Goal: Task Accomplishment & Management: Manage account settings

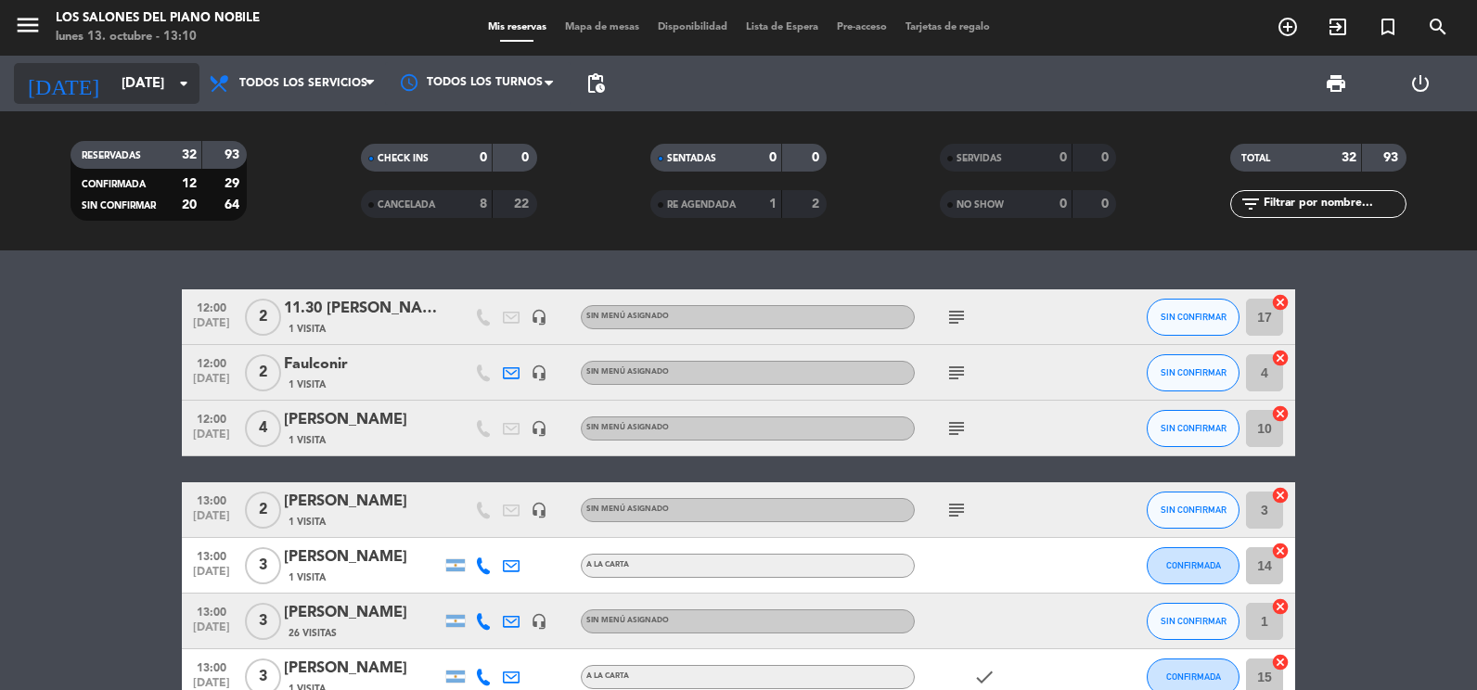
click at [54, 79] on icon "[DATE]" at bounding box center [63, 83] width 98 height 41
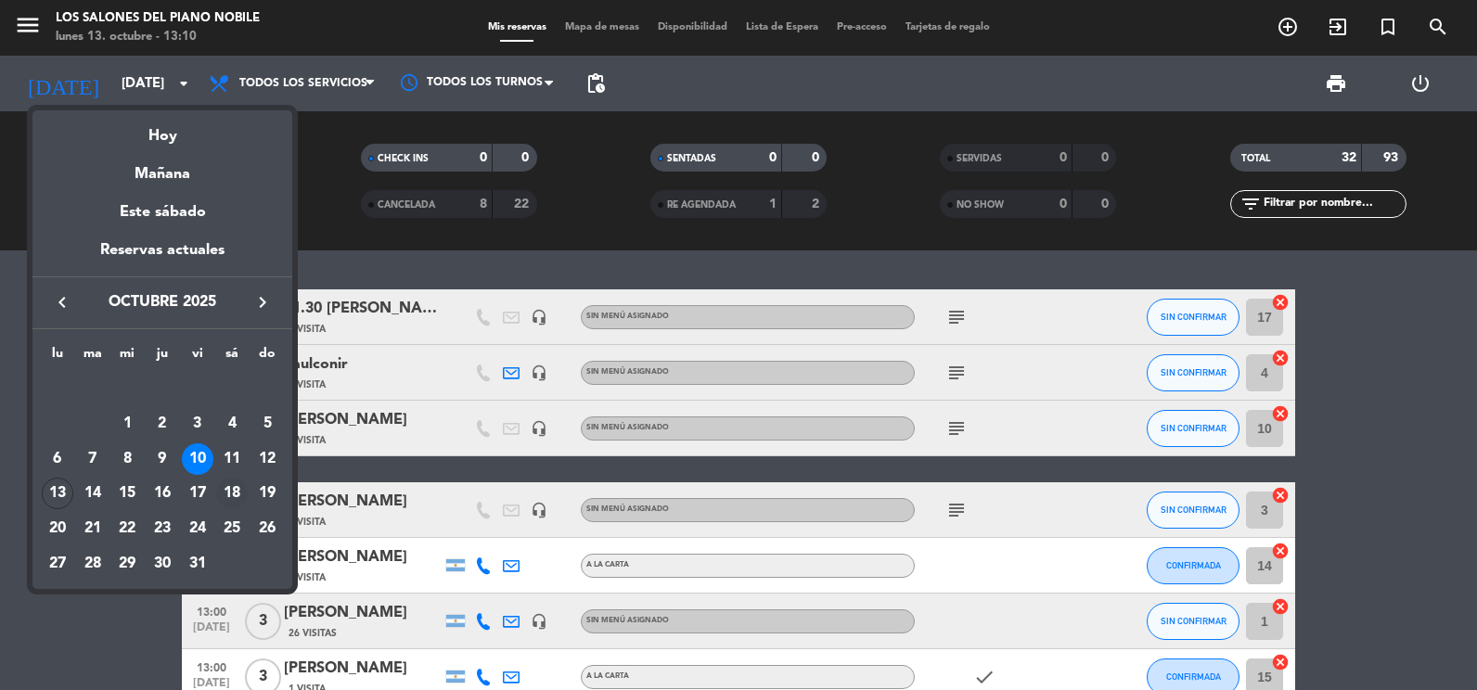
click at [236, 494] on div "18" at bounding box center [232, 494] width 32 height 32
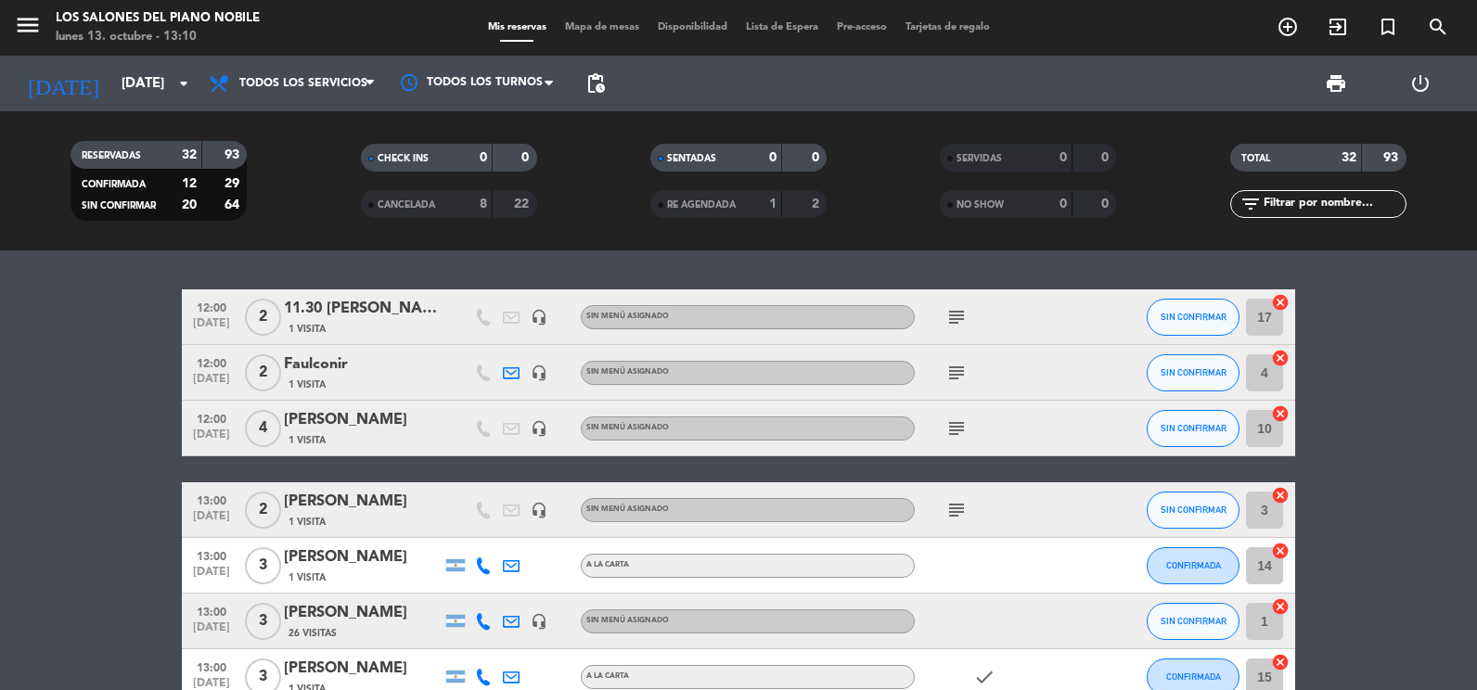
type input "[DATE]"
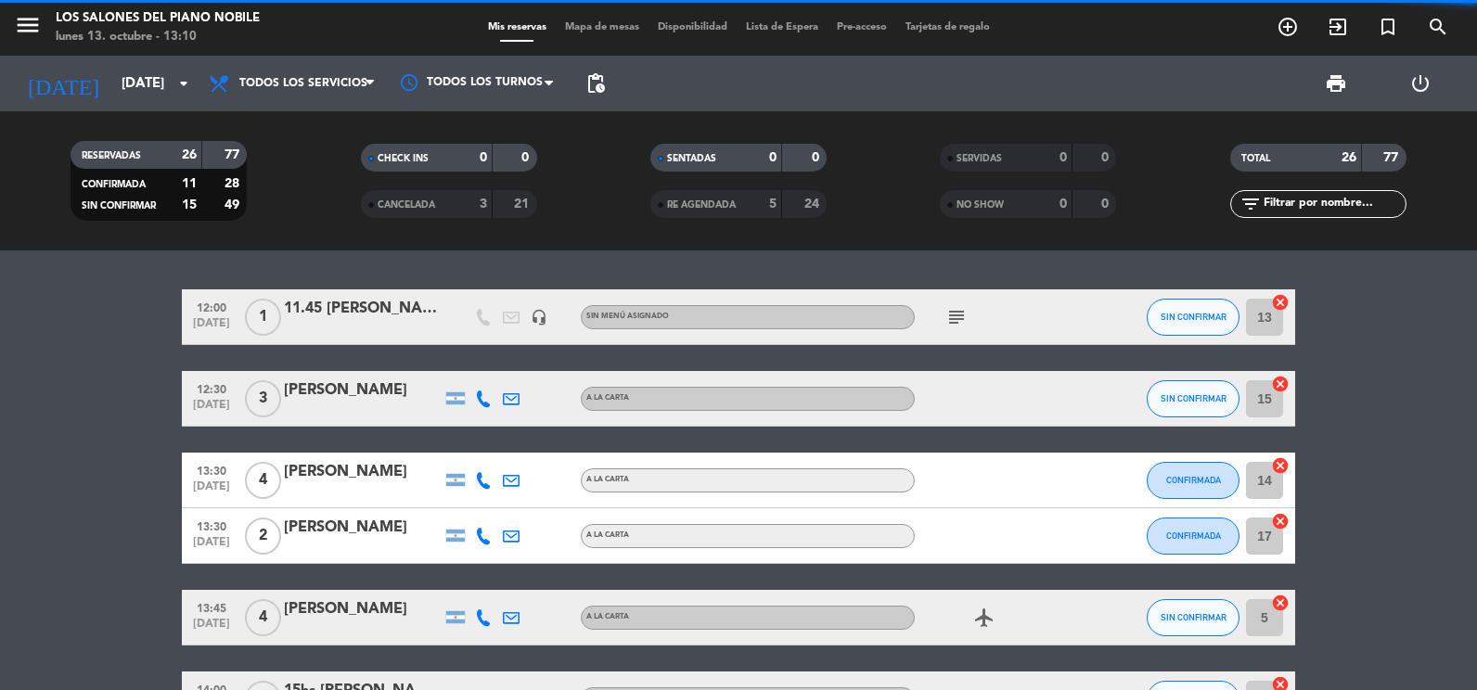
click at [242, 85] on span "Todos los servicios" at bounding box center [303, 83] width 128 height 13
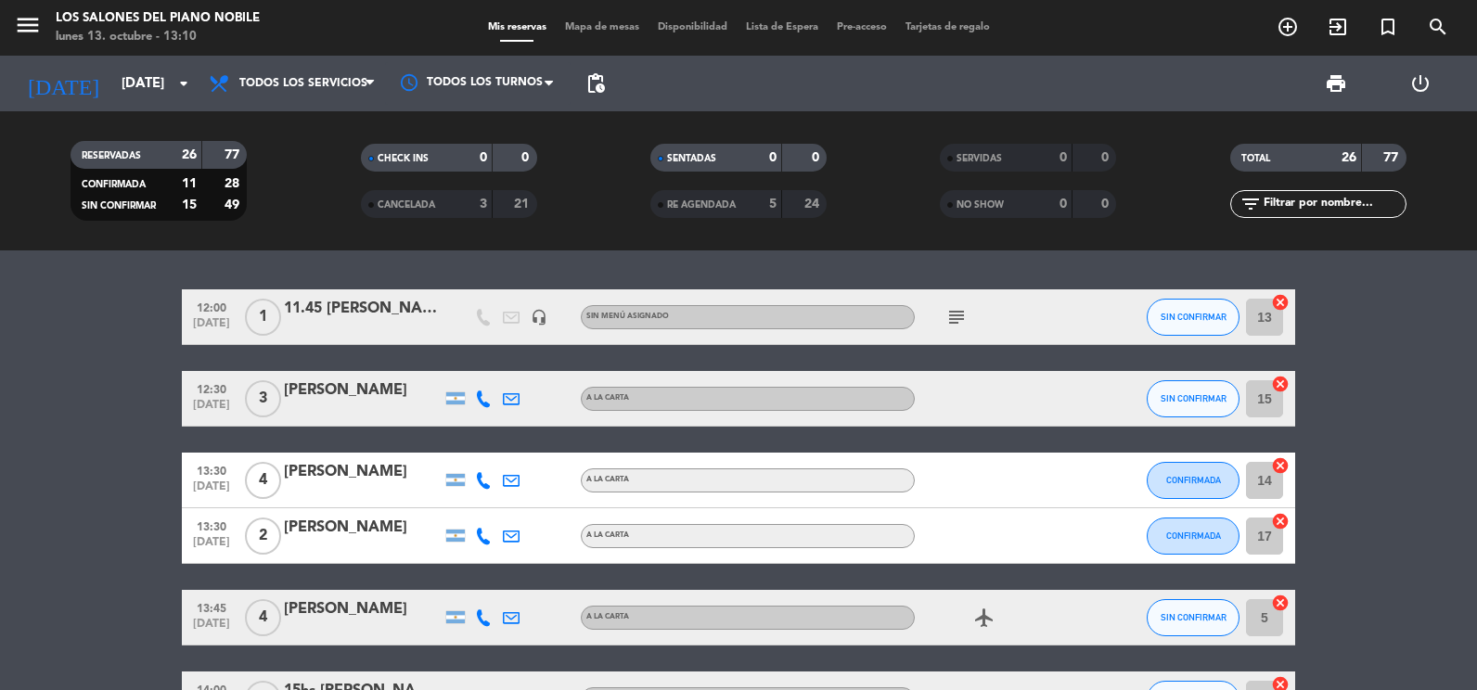
click at [58, 180] on filter-checkbox "RESERVADAS 26 77 CONFIRMADA 11 28 SIN CONFIRMAR 15 49" at bounding box center [159, 181] width 290 height 80
click at [223, 87] on icon at bounding box center [221, 83] width 27 height 22
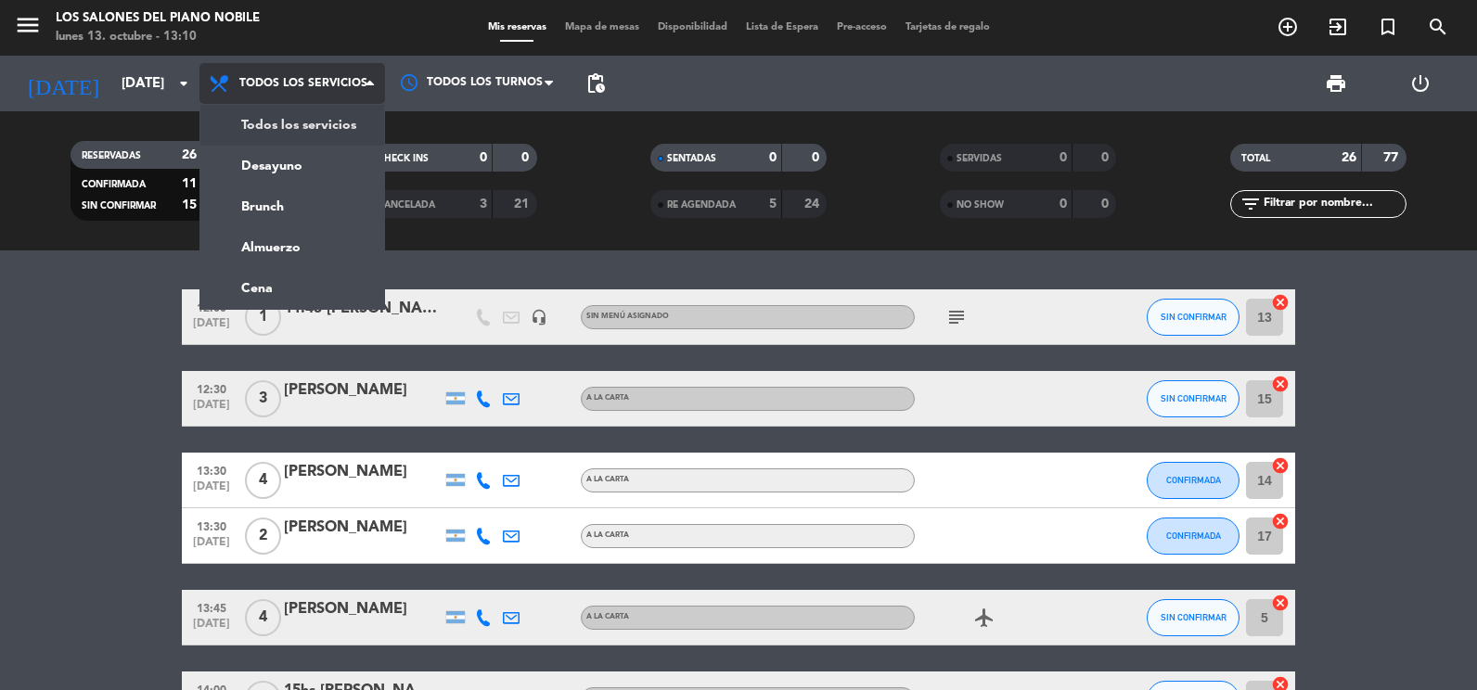
click at [236, 113] on div "menu Los Salones del Piano [PERSON_NAME] [DATE] 13. octubre - 13:10 Mis reserva…" at bounding box center [738, 125] width 1477 height 251
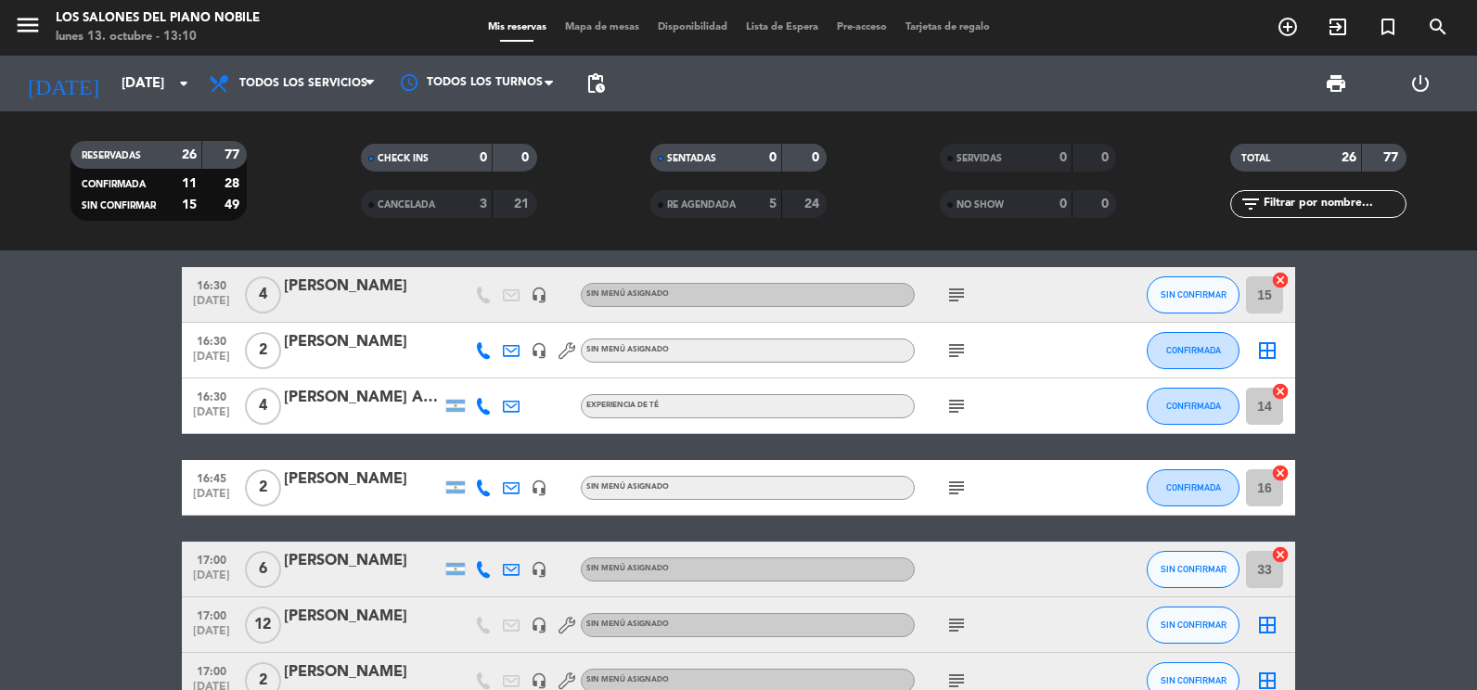
scroll to position [1021, 0]
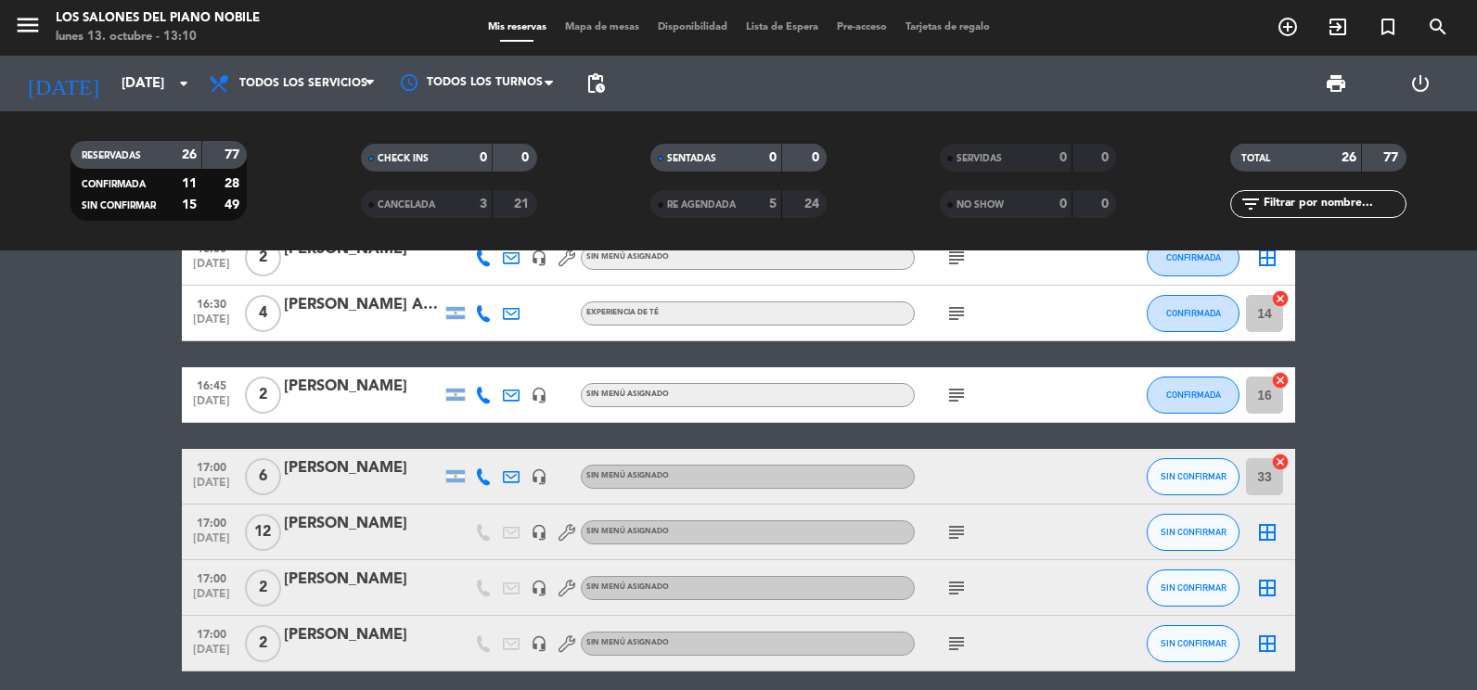
click at [366, 524] on div "[PERSON_NAME]" at bounding box center [363, 524] width 158 height 24
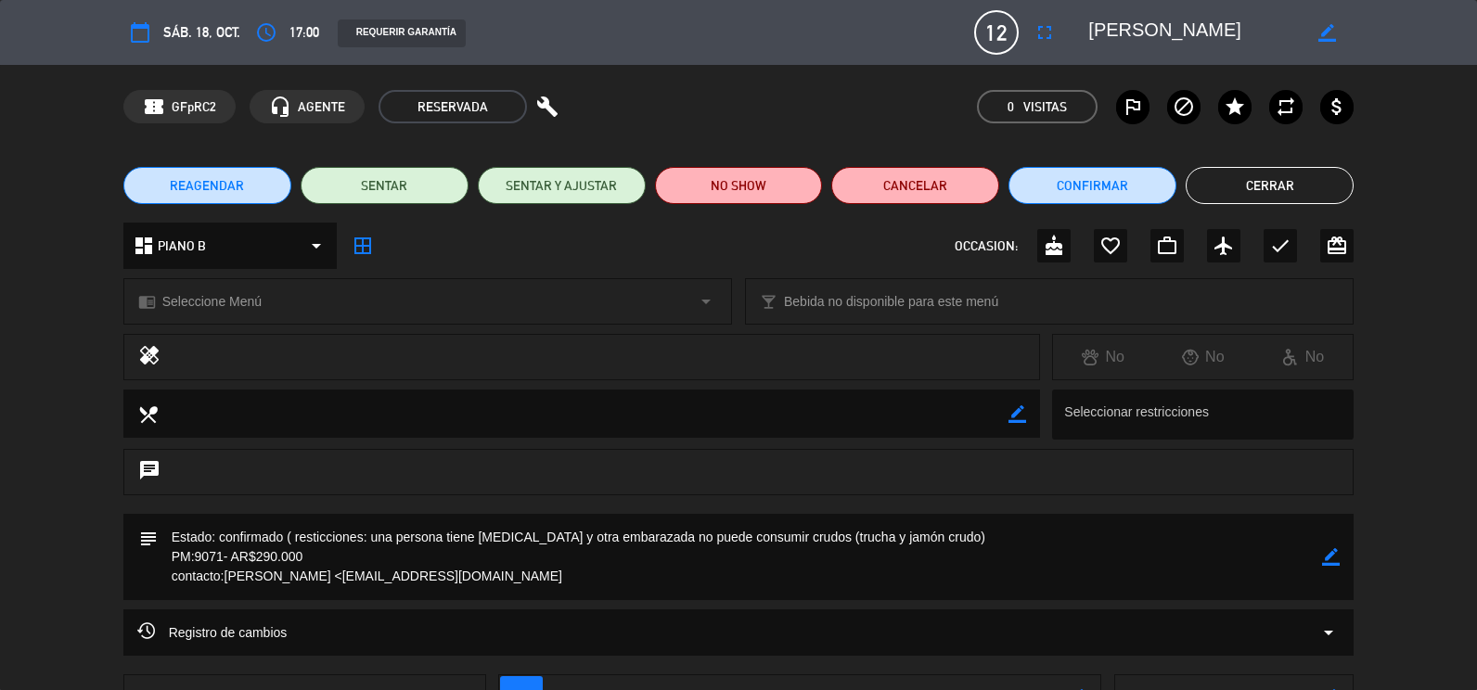
click at [1325, 559] on icon "border_color" at bounding box center [1331, 557] width 18 height 18
click at [509, 573] on textarea at bounding box center [741, 557] width 1166 height 86
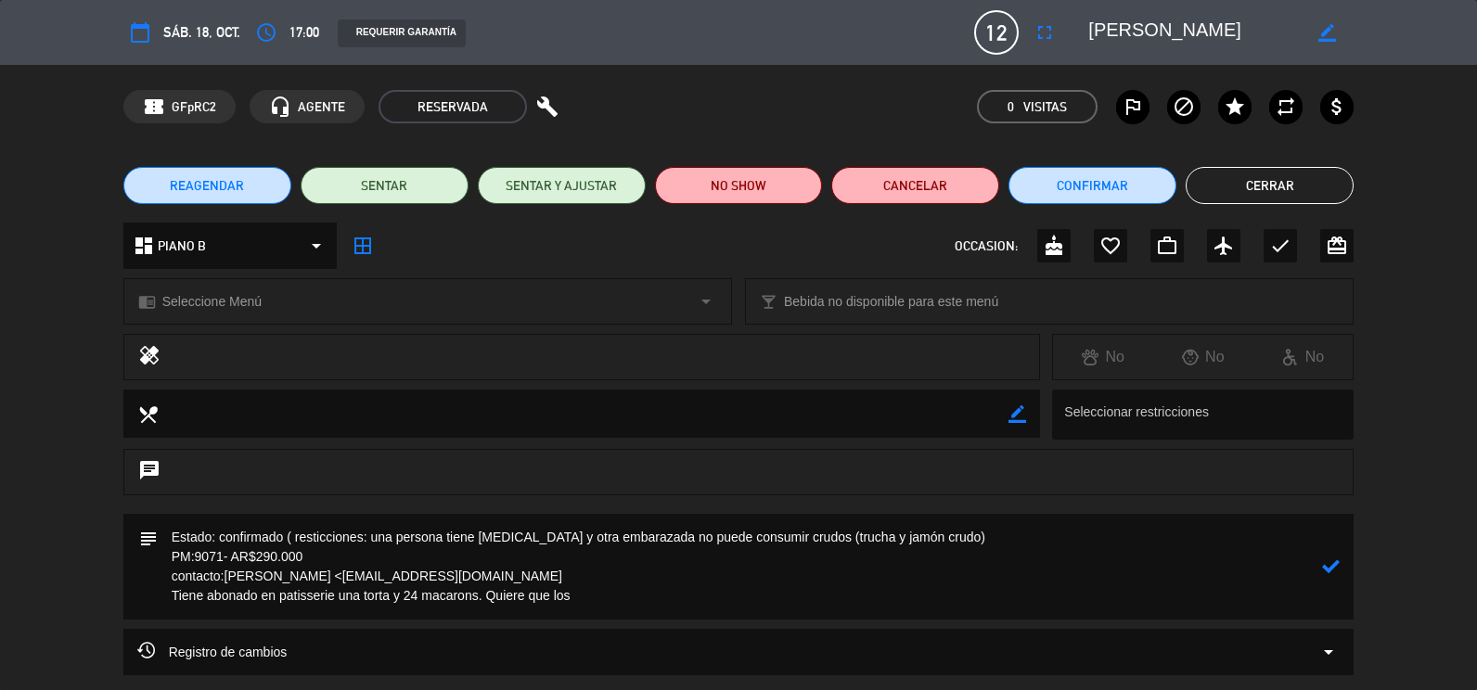
paste textarea "s posible que estos sean puestos en la mesa desde el inicio y la torta al final…"
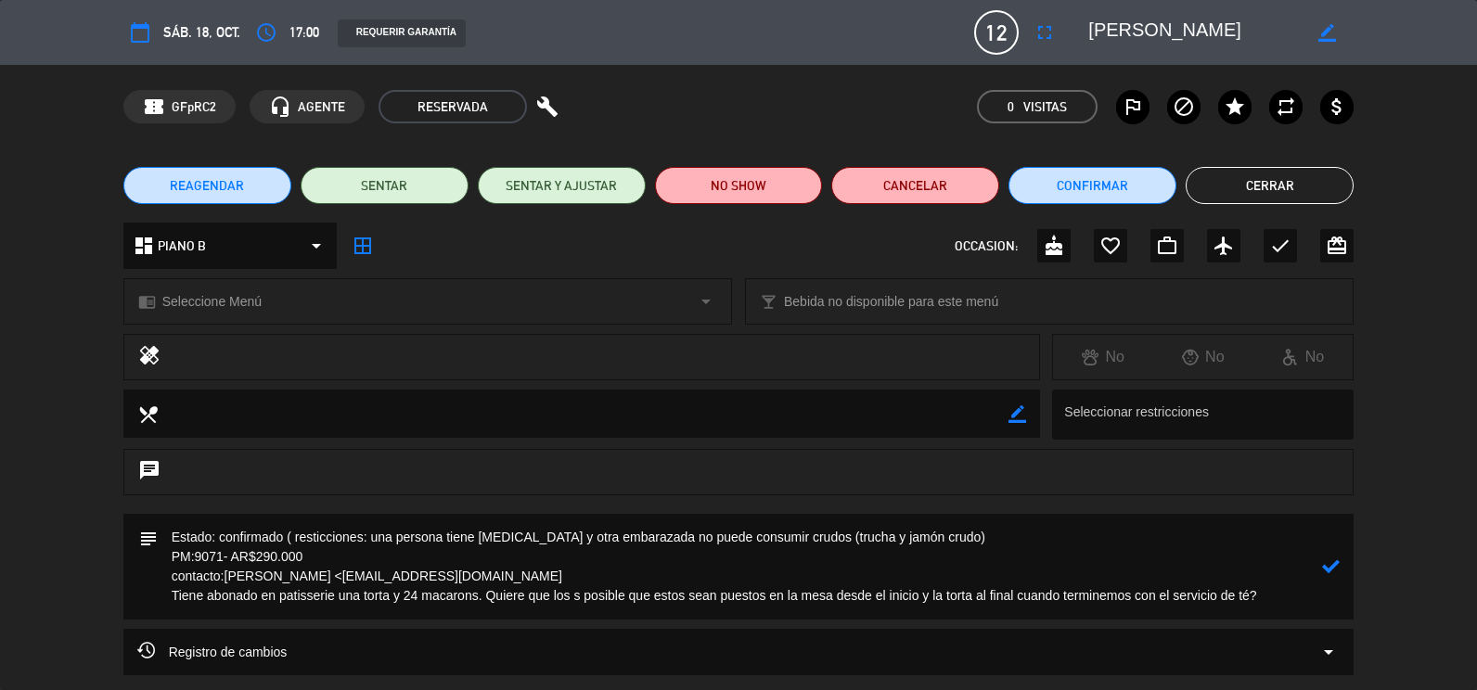
drag, startPoint x: 638, startPoint y: 597, endPoint x: 624, endPoint y: 596, distance: 14.9
click at [624, 596] on textarea at bounding box center [741, 567] width 1166 height 106
click at [598, 593] on textarea at bounding box center [741, 567] width 1166 height 106
click at [667, 590] on textarea at bounding box center [741, 567] width 1166 height 106
click at [1229, 595] on textarea at bounding box center [741, 567] width 1166 height 106
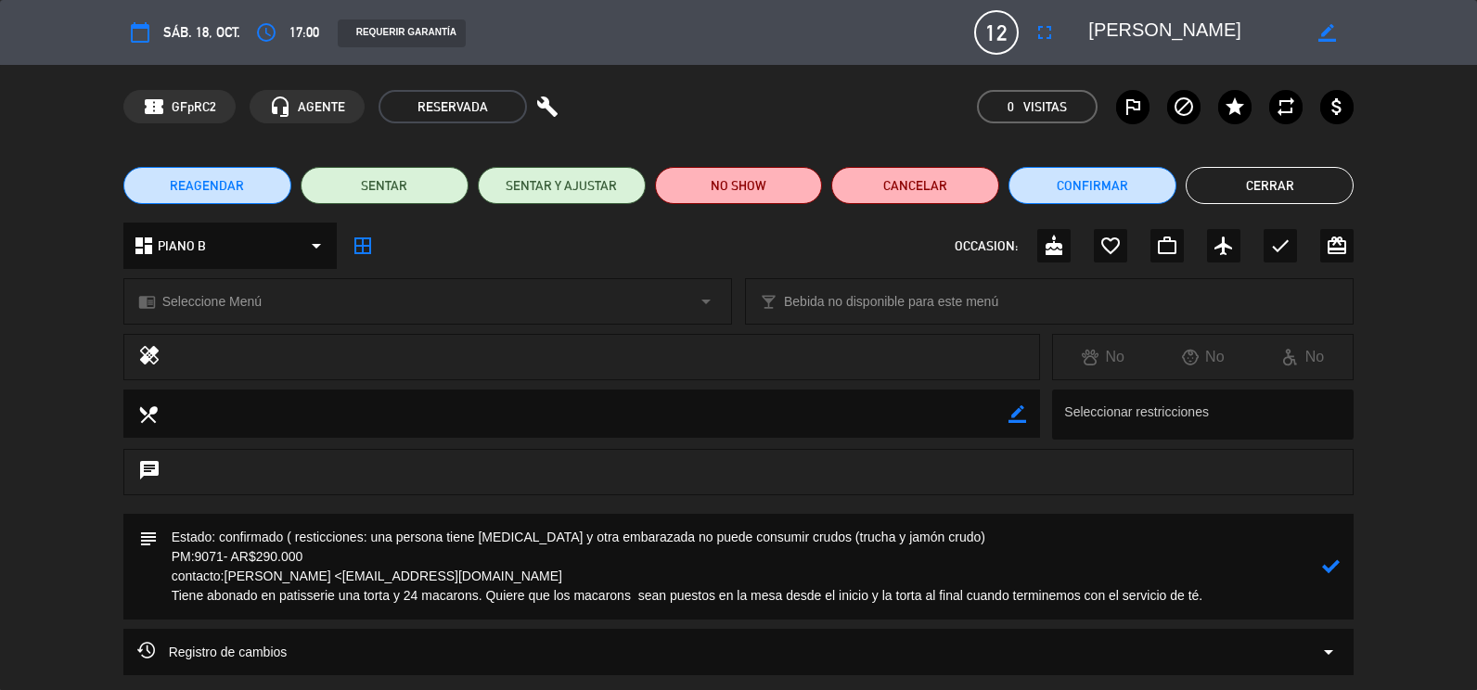
paste textarea "también consultar si es posible porcionar la torta en 12 piezas para llevar una…"
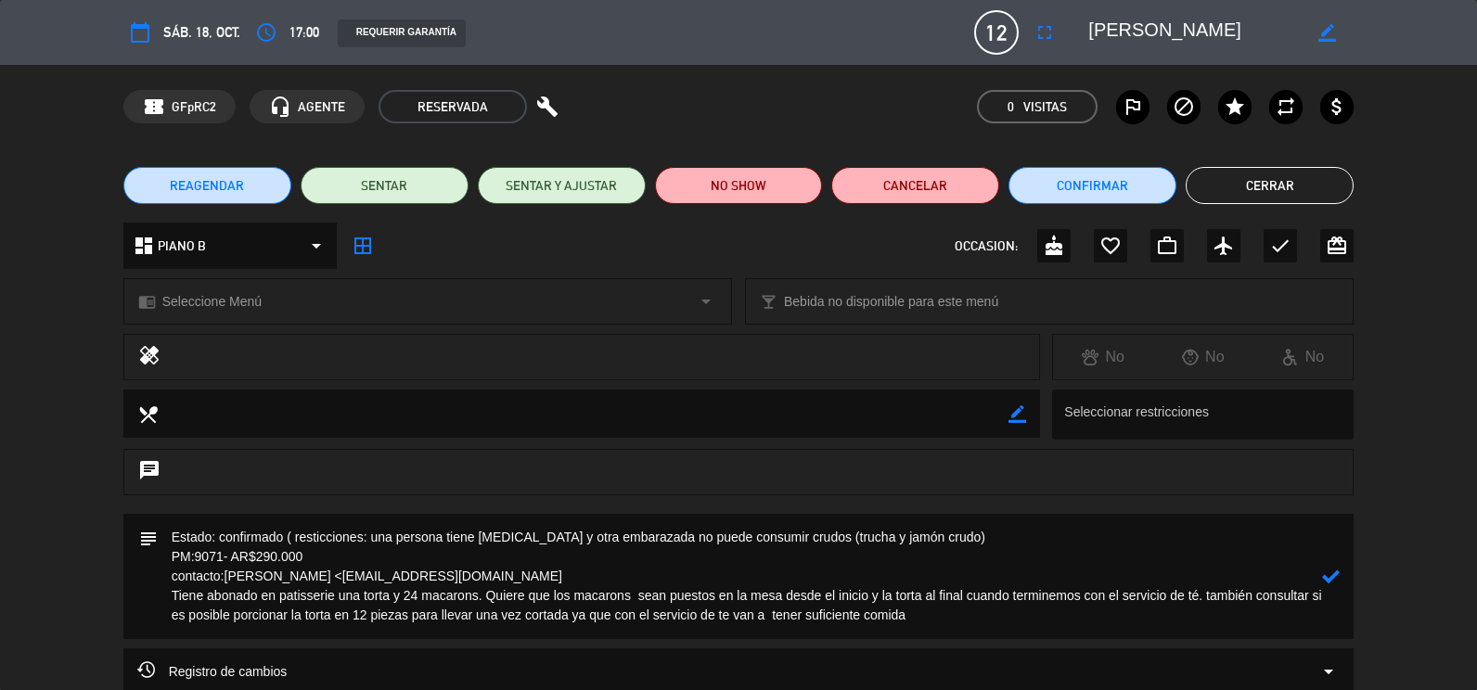
click at [986, 605] on textarea at bounding box center [741, 576] width 1166 height 125
click at [965, 612] on textarea at bounding box center [741, 576] width 1166 height 125
click at [1083, 597] on textarea at bounding box center [741, 576] width 1166 height 125
click at [67, 612] on div "subject" at bounding box center [738, 581] width 1477 height 135
click at [1294, 597] on textarea at bounding box center [741, 576] width 1166 height 125
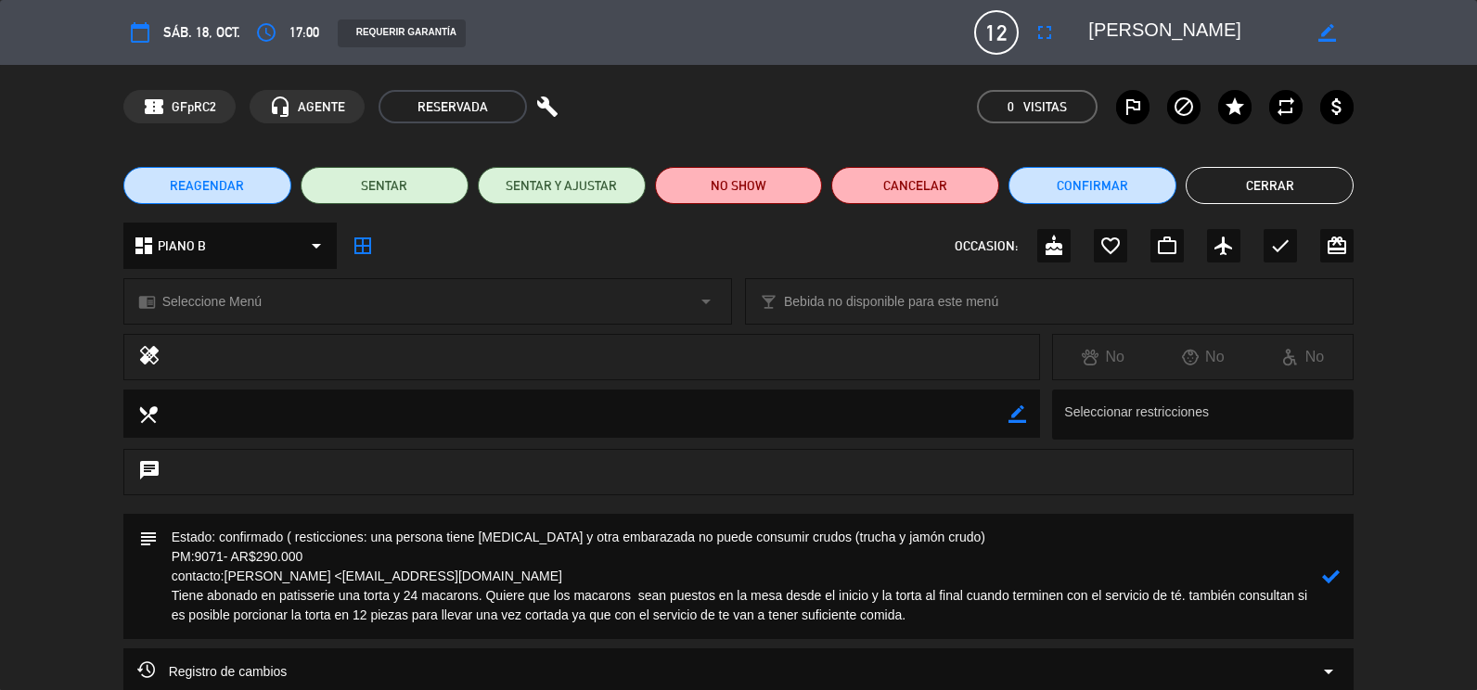
click at [1068, 618] on textarea at bounding box center [741, 576] width 1166 height 125
type textarea "Estado: confirmado ( resticciones: una persona tiene [MEDICAL_DATA] y otra emba…"
